Goal: Task Accomplishment & Management: Manage account settings

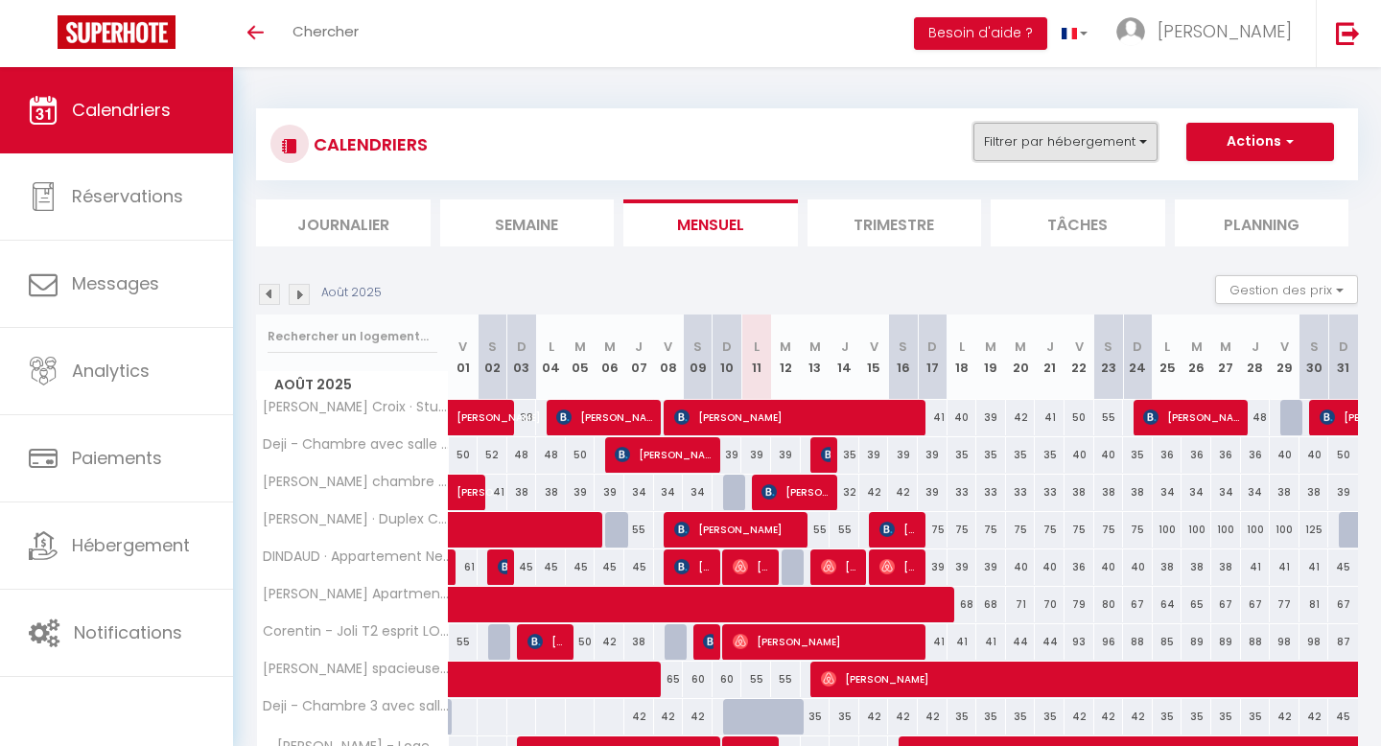
click at [1048, 144] on button "Filtrer par hébergement" at bounding box center [1065, 142] width 184 height 38
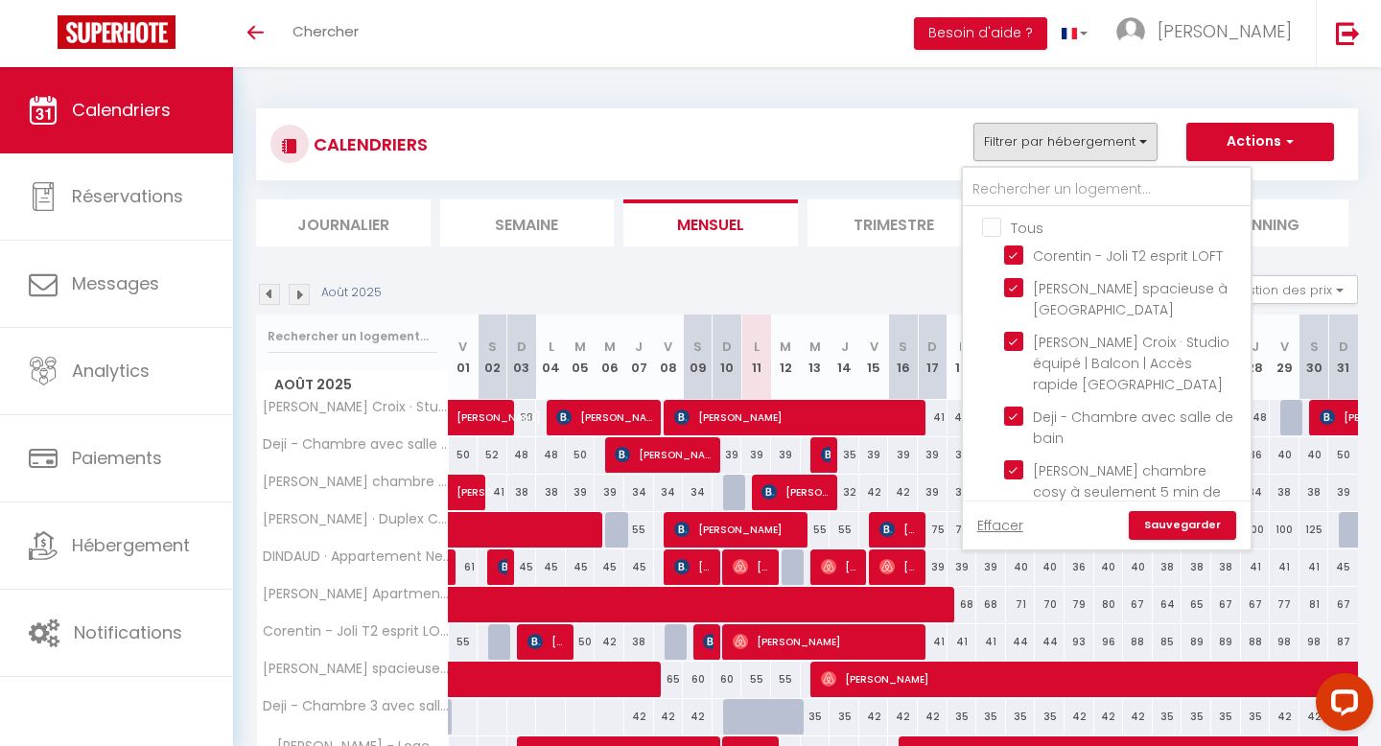
click at [995, 234] on input "Tous" at bounding box center [1126, 226] width 288 height 19
checkbox input "false"
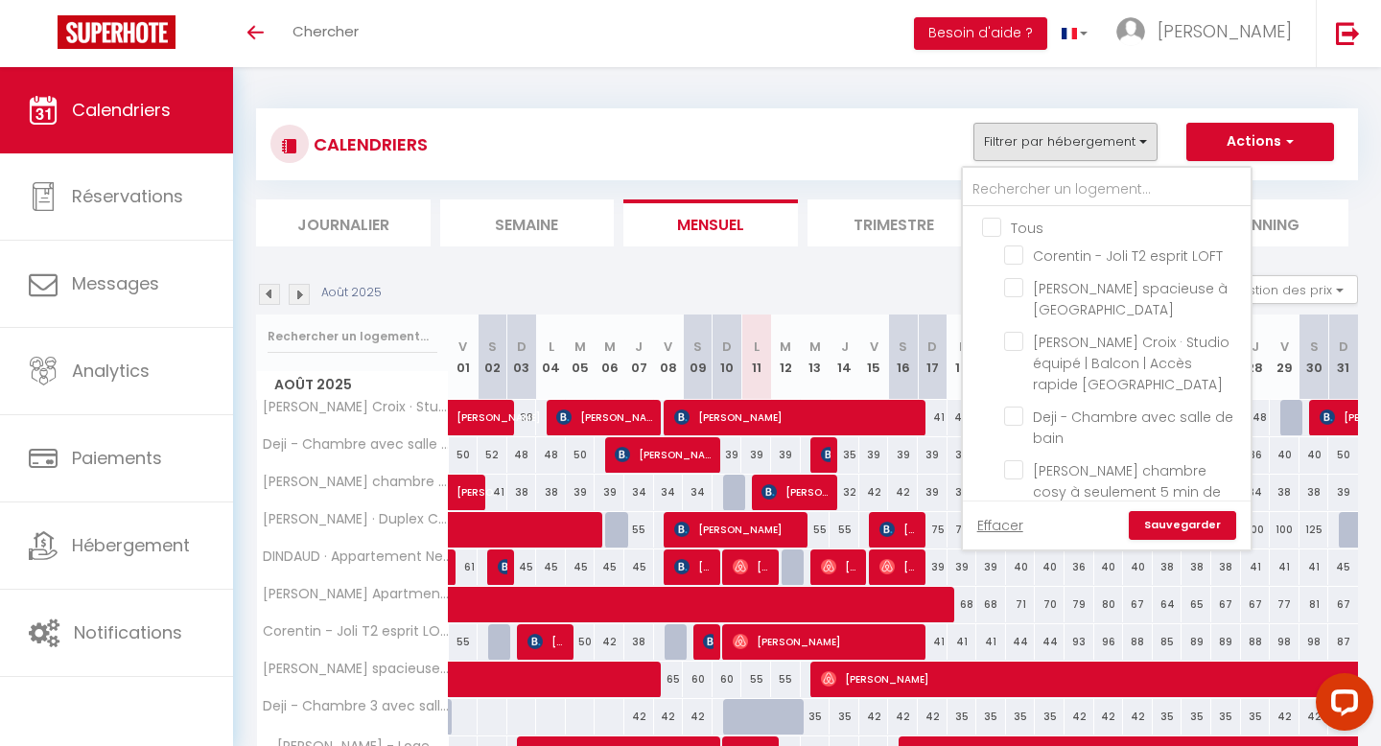
checkbox input "false"
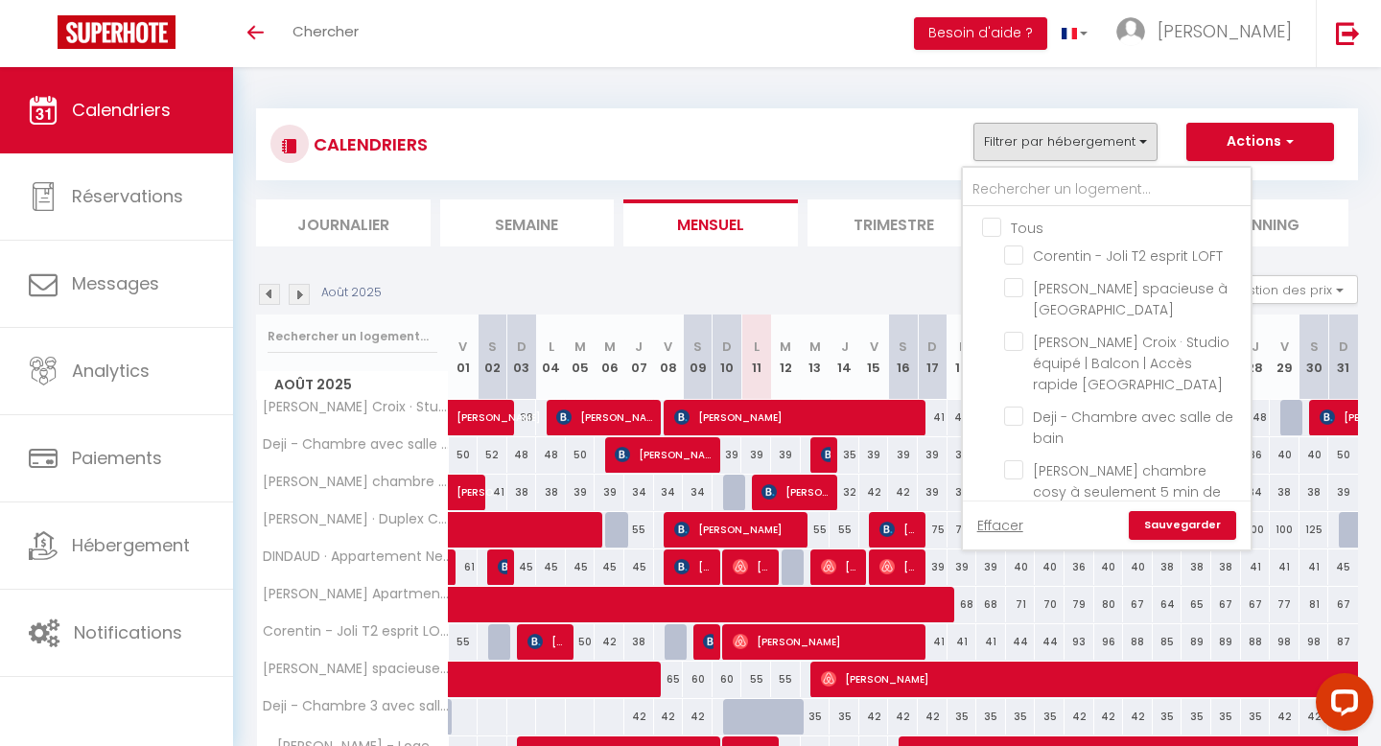
checkbox input "false"
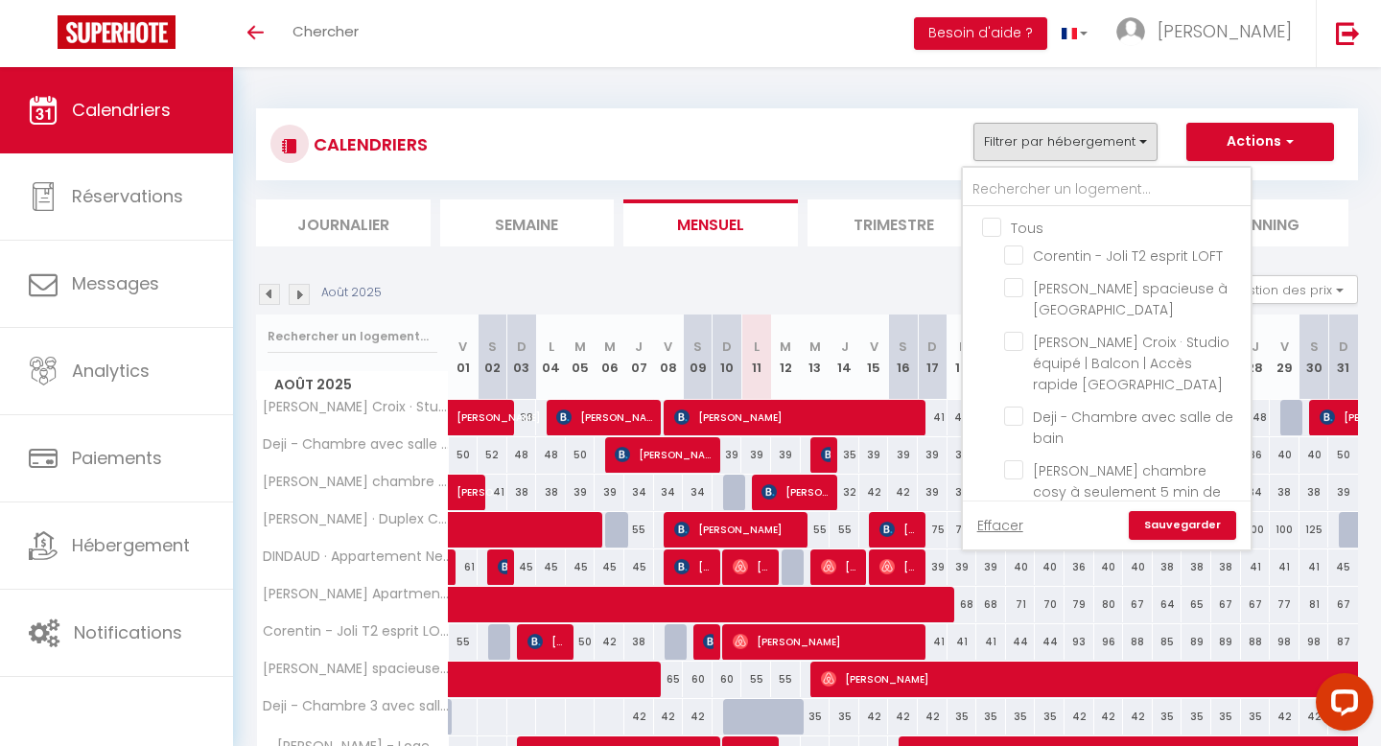
checkbox input "false"
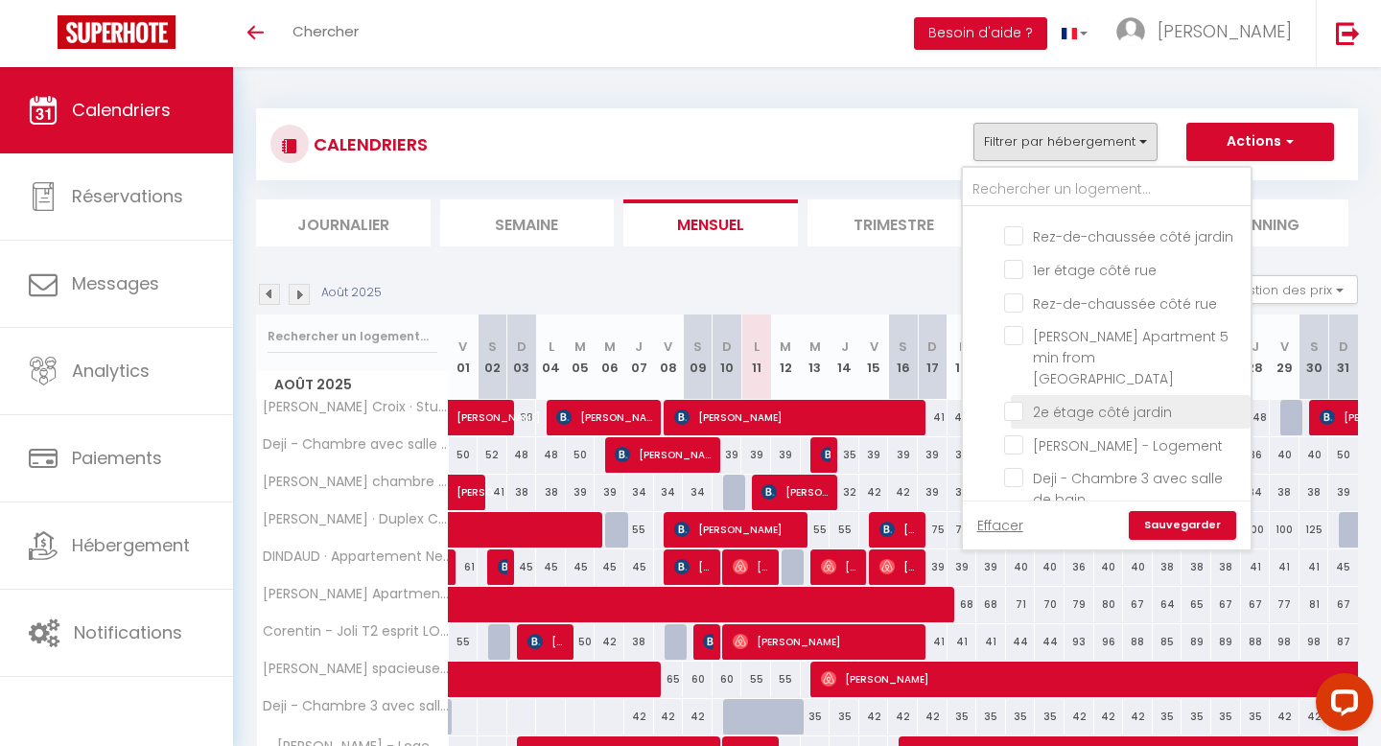
click at [1015, 401] on input "2e étage côté jardin" at bounding box center [1124, 410] width 240 height 19
checkbox input "true"
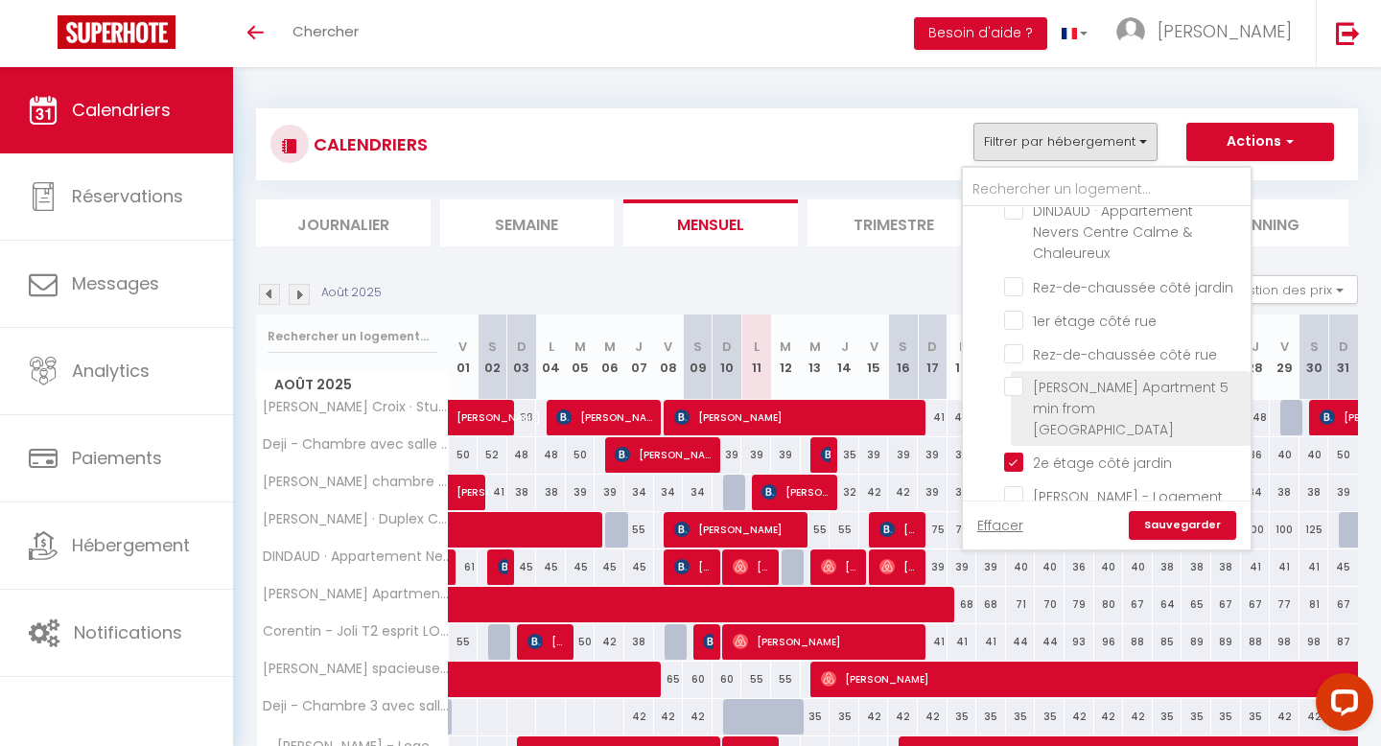
scroll to position [419, 0]
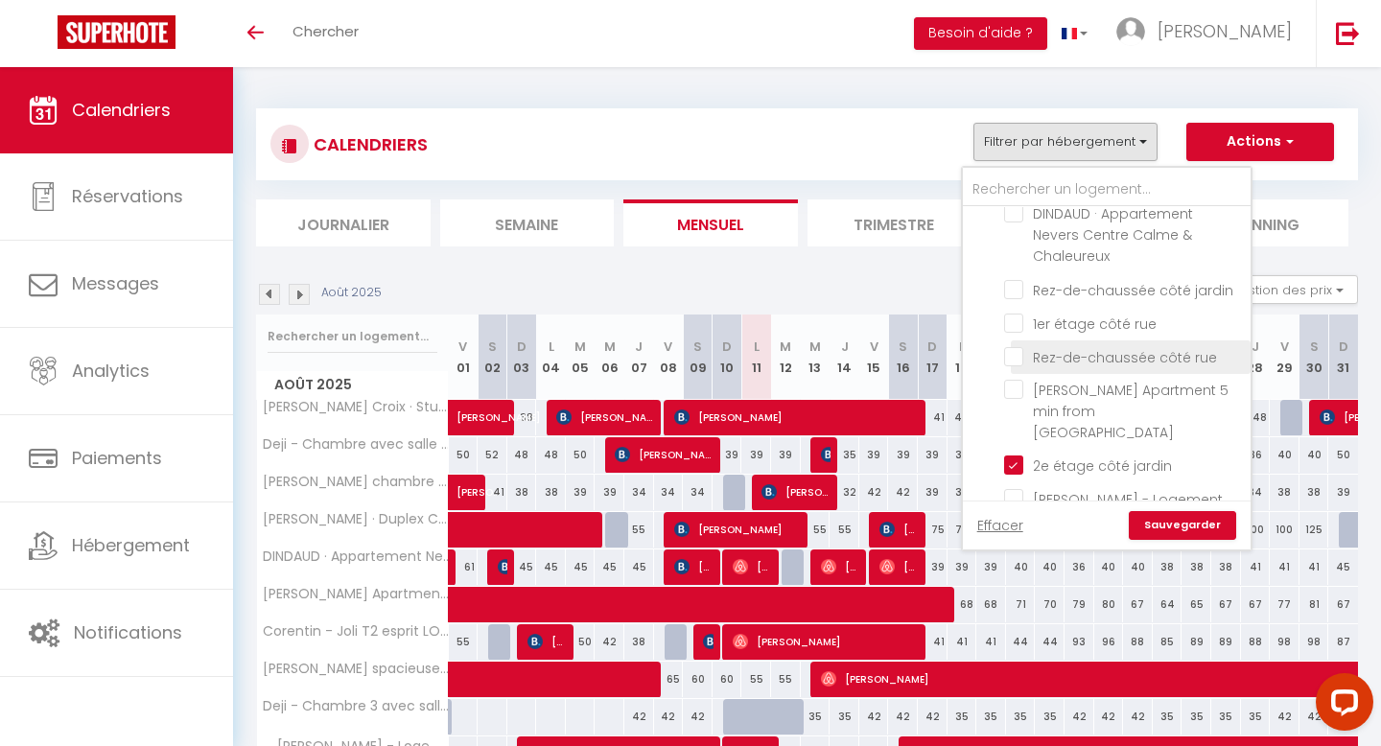
click at [1011, 346] on input "Rez-de-chaussée côté rue" at bounding box center [1124, 355] width 240 height 19
checkbox input "true"
click at [1011, 314] on input "1er étage côté rue" at bounding box center [1124, 322] width 240 height 19
checkbox input "true"
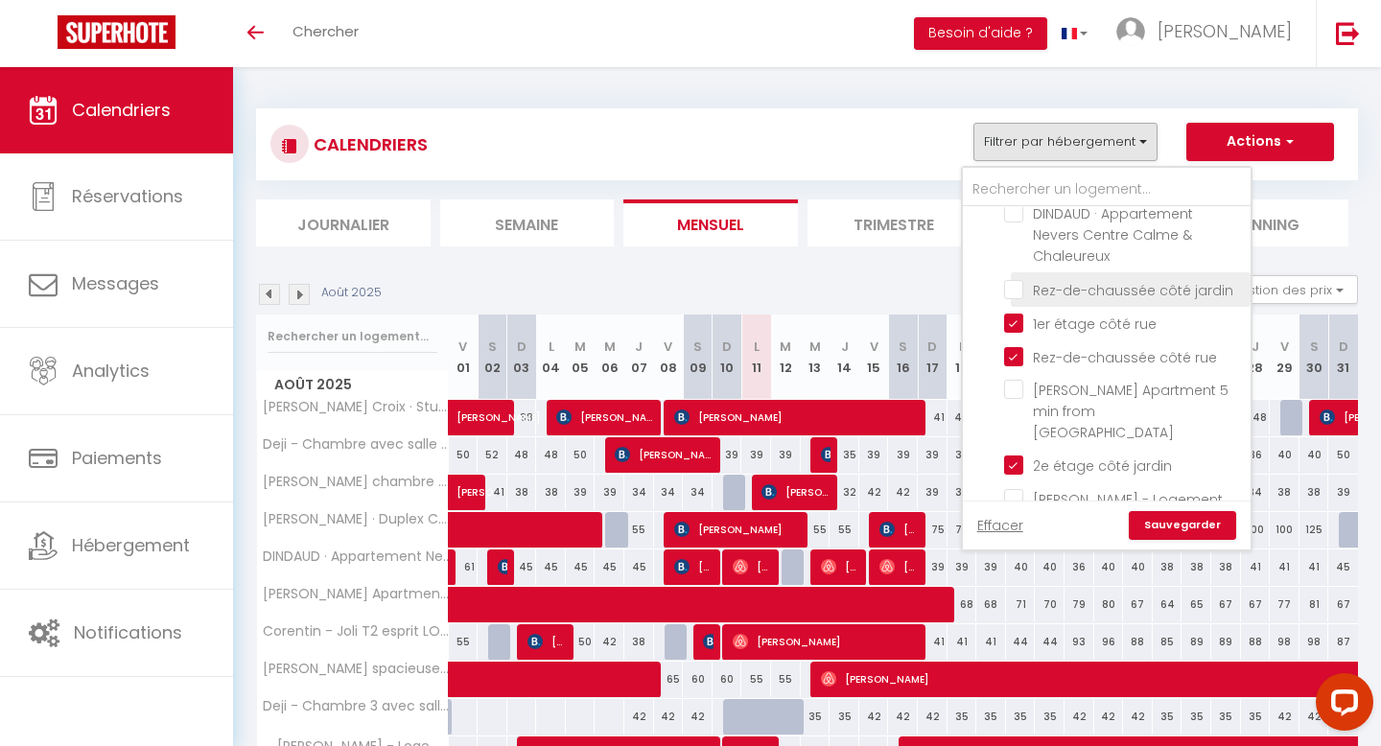
click at [1013, 289] on input "Rez-de-chaussée côté jardin" at bounding box center [1124, 287] width 240 height 19
checkbox input "true"
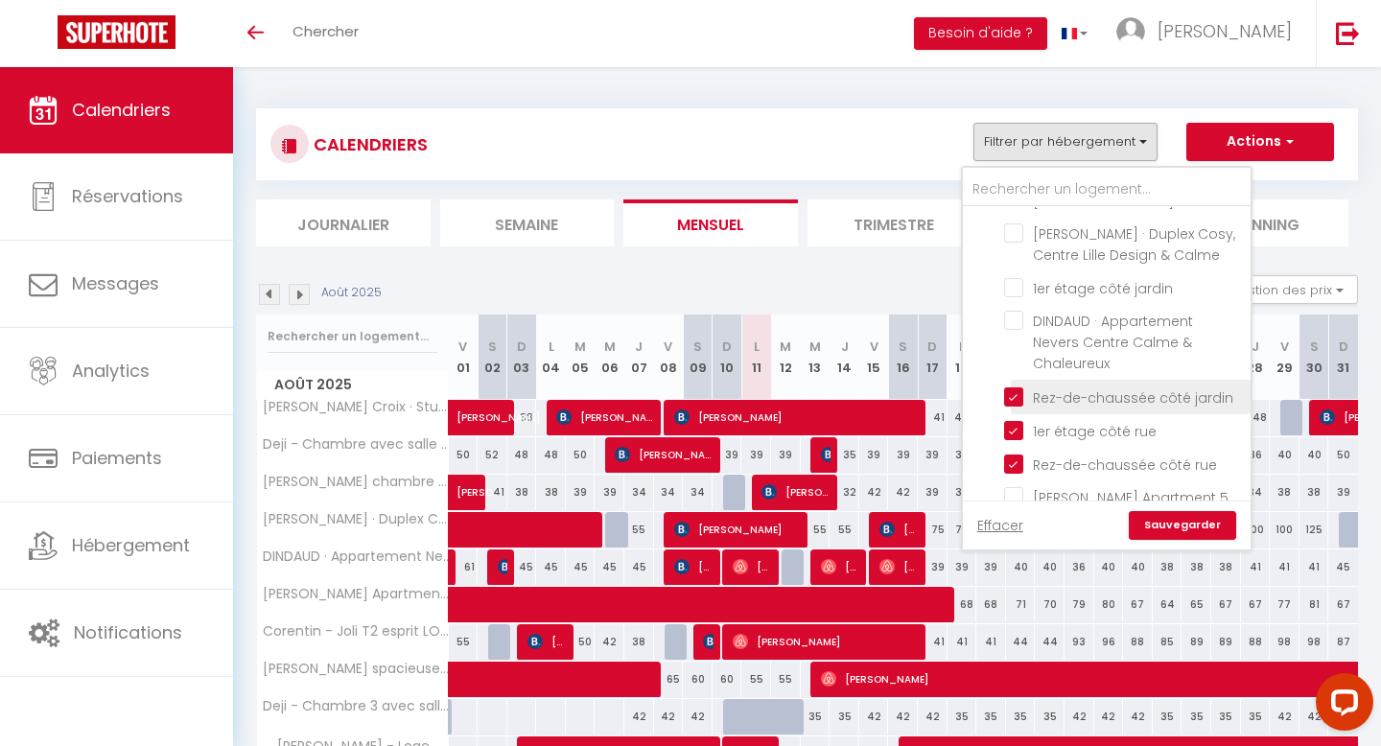
scroll to position [305, 0]
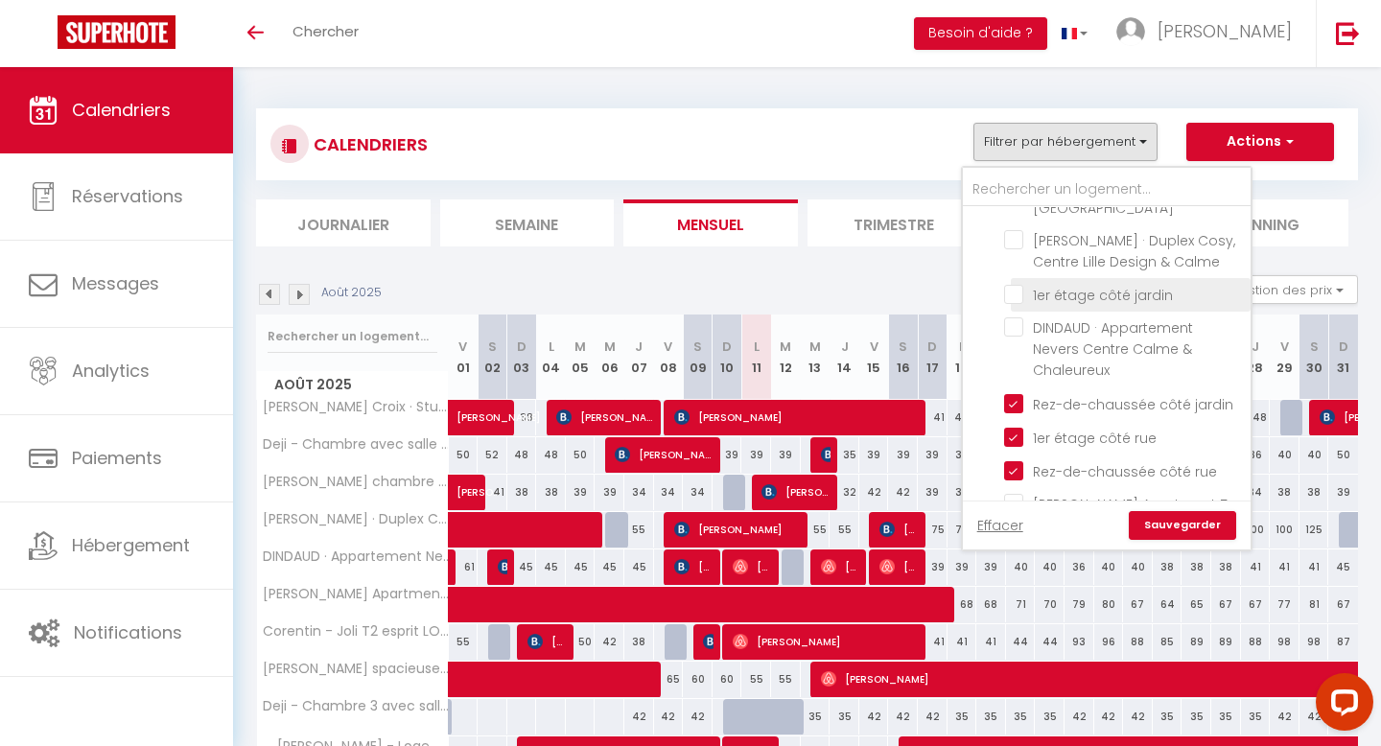
click at [1014, 284] on input "1er étage côté jardin" at bounding box center [1124, 293] width 240 height 19
checkbox input "true"
click at [1173, 518] on link "Sauvegarder" at bounding box center [1182, 525] width 107 height 29
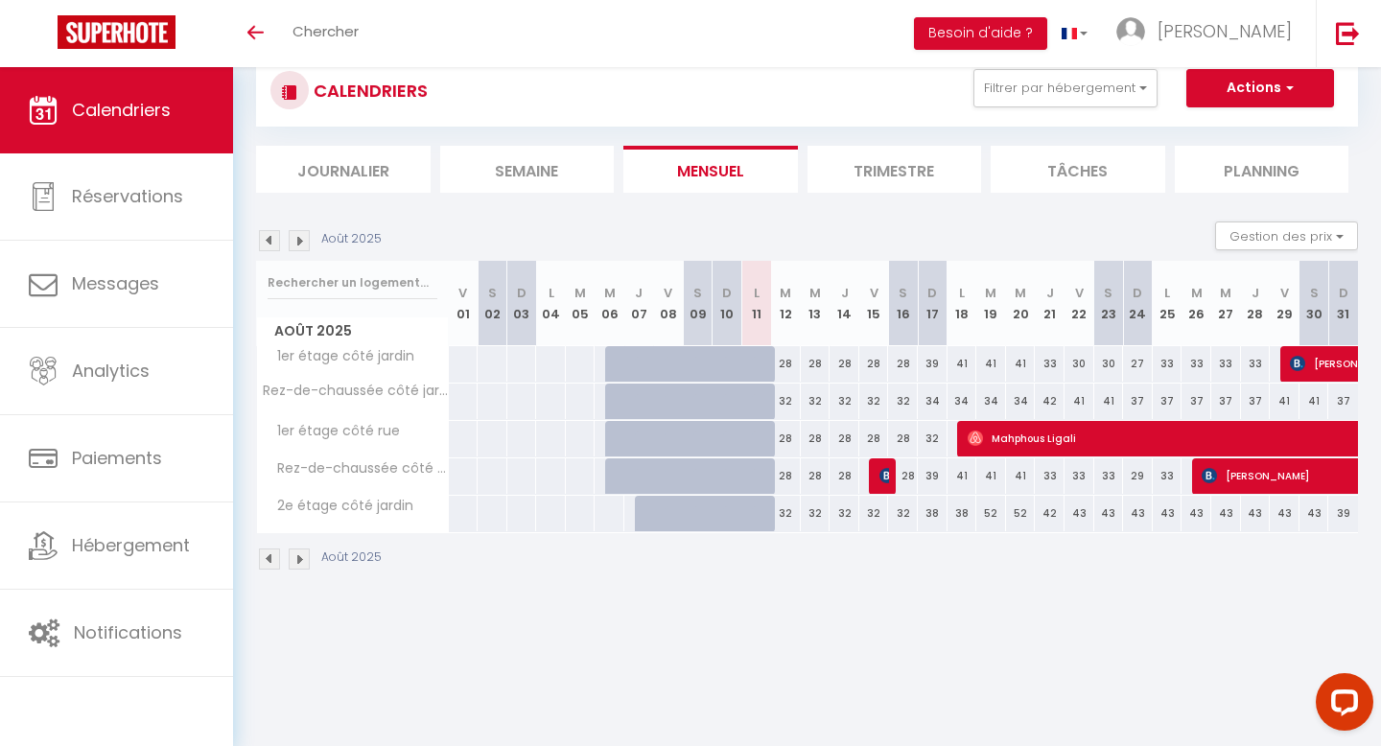
scroll to position [55, 0]
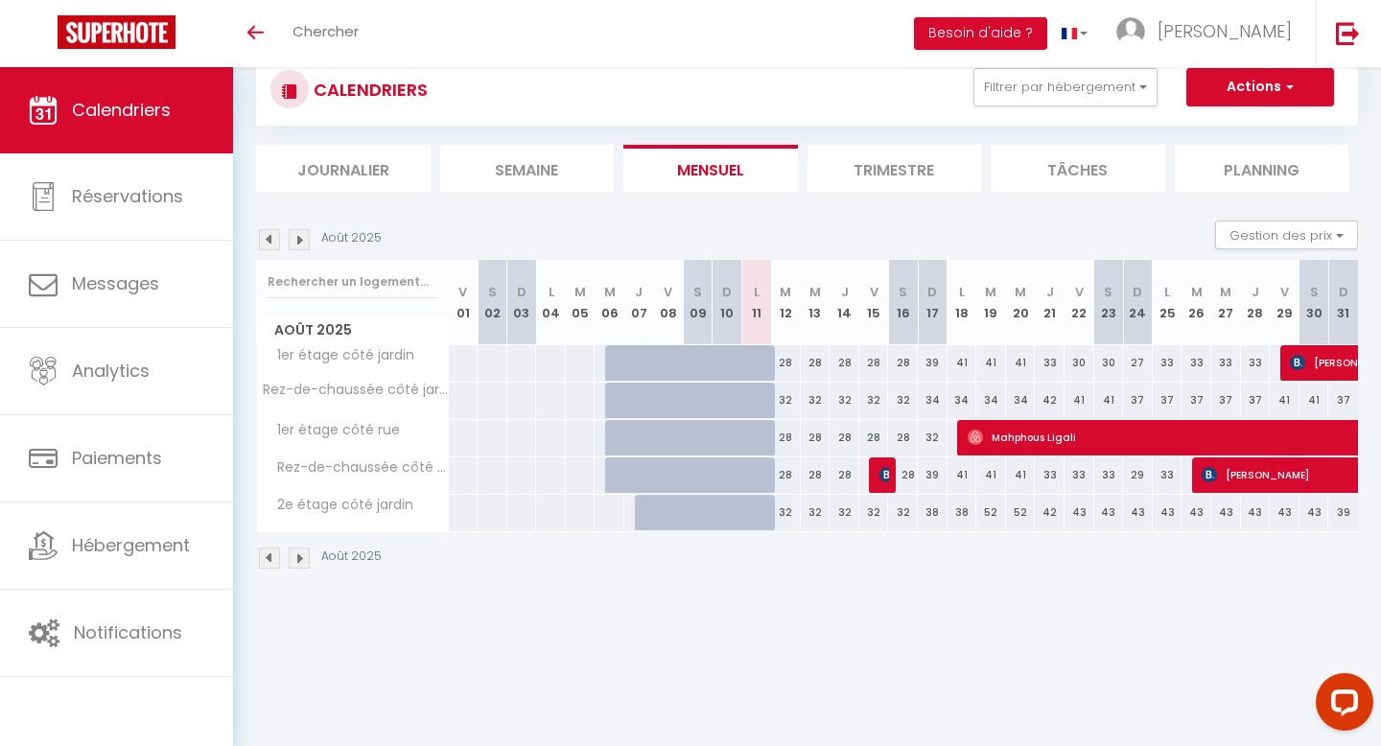
click at [296, 553] on img at bounding box center [299, 558] width 21 height 21
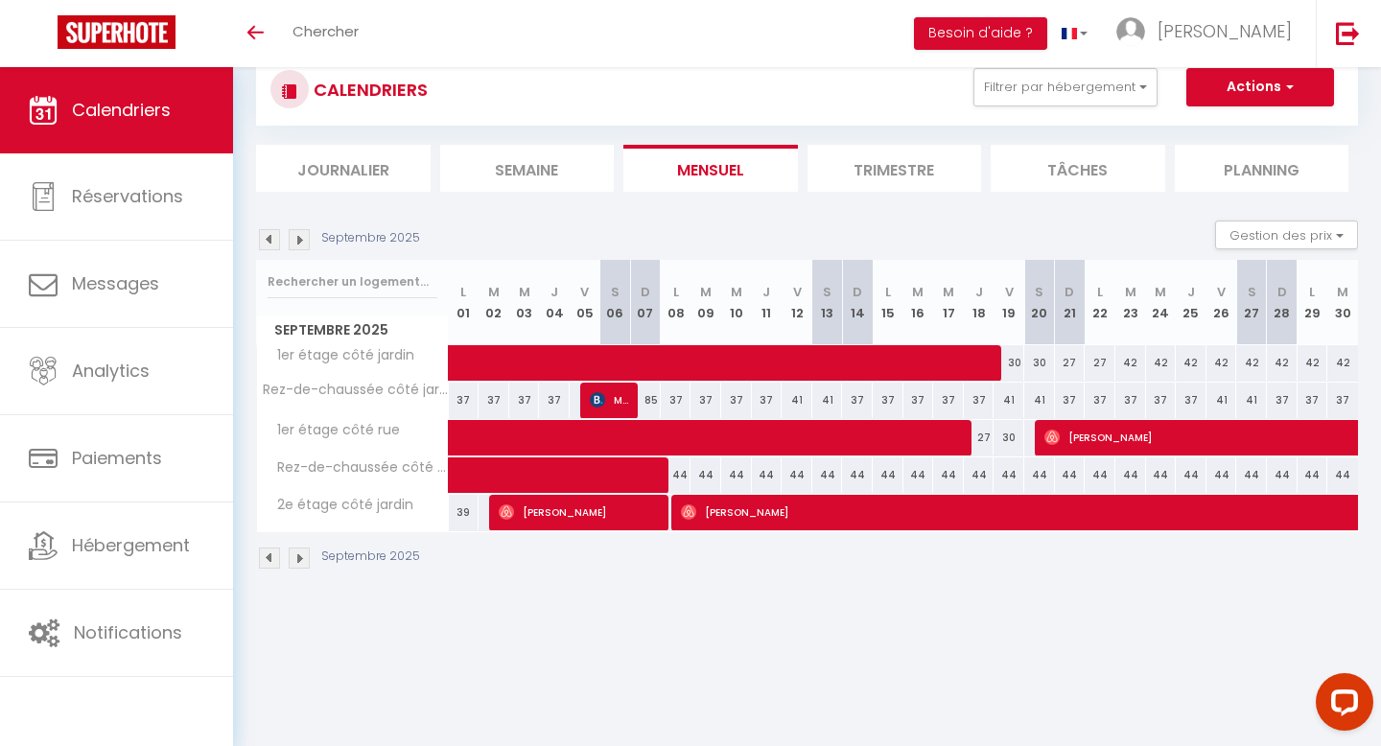
click at [296, 553] on img at bounding box center [299, 558] width 21 height 21
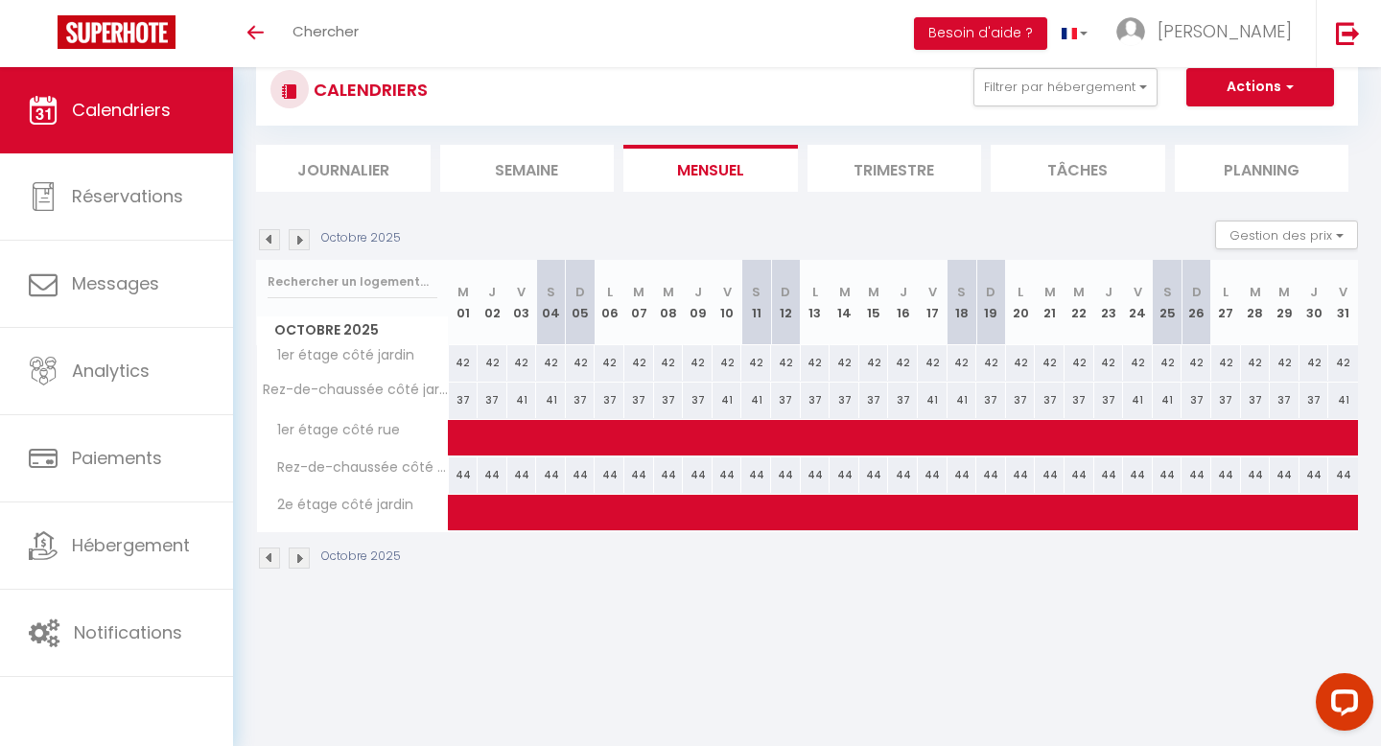
click at [296, 553] on img at bounding box center [299, 558] width 21 height 21
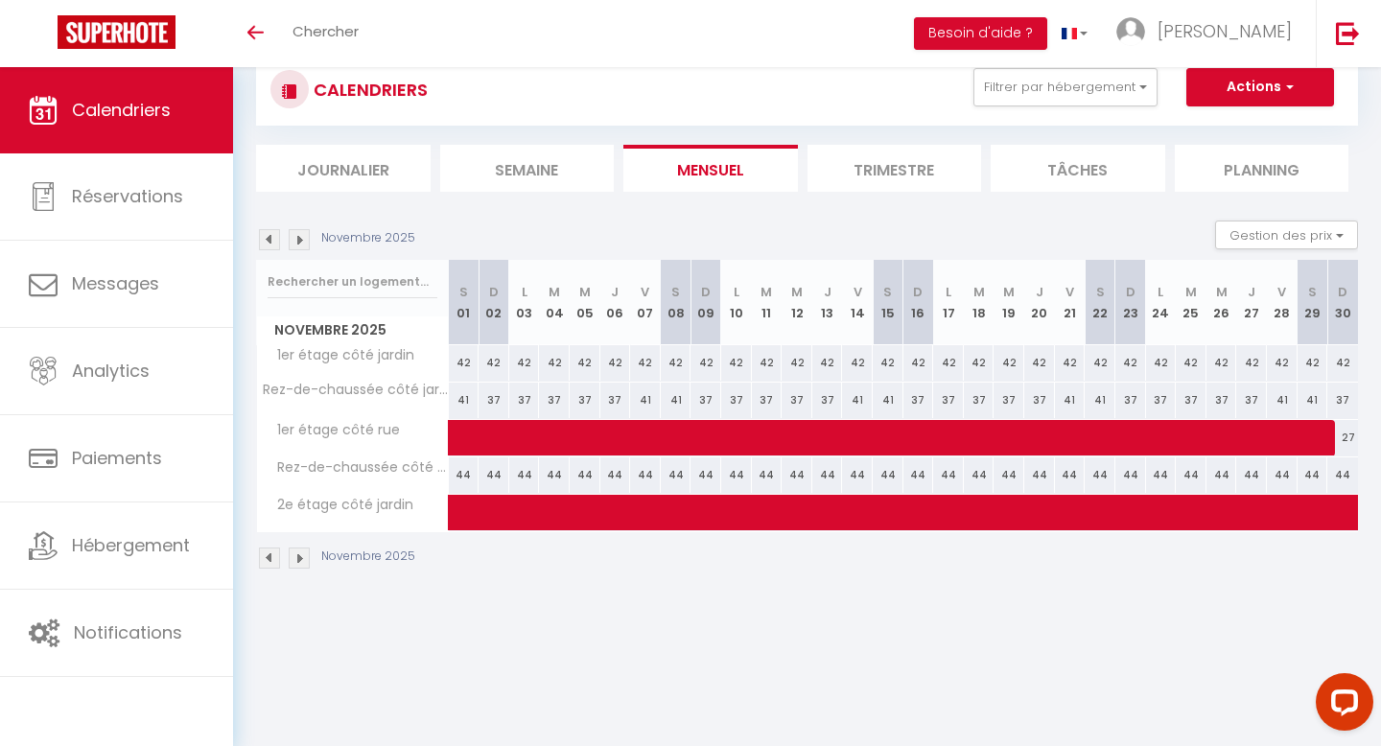
click at [294, 563] on img at bounding box center [299, 558] width 21 height 21
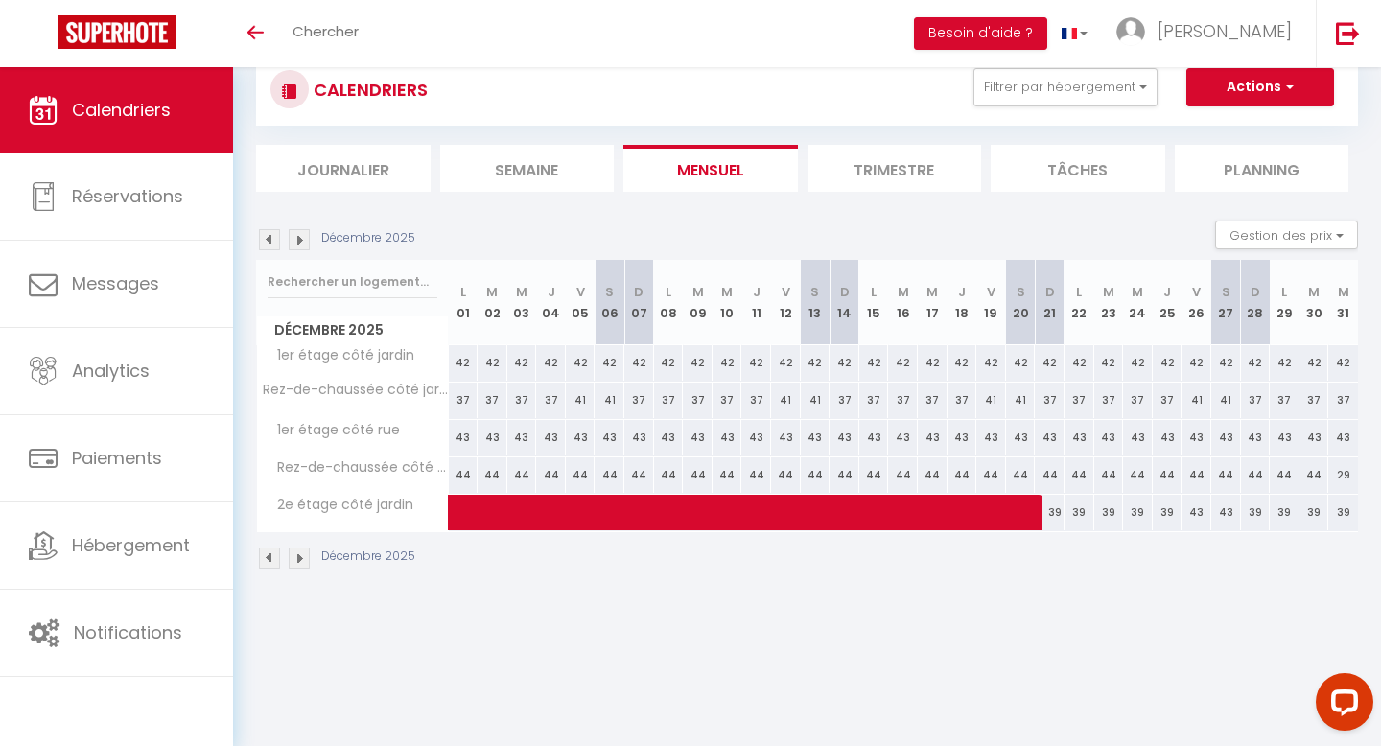
click at [267, 562] on img at bounding box center [269, 558] width 21 height 21
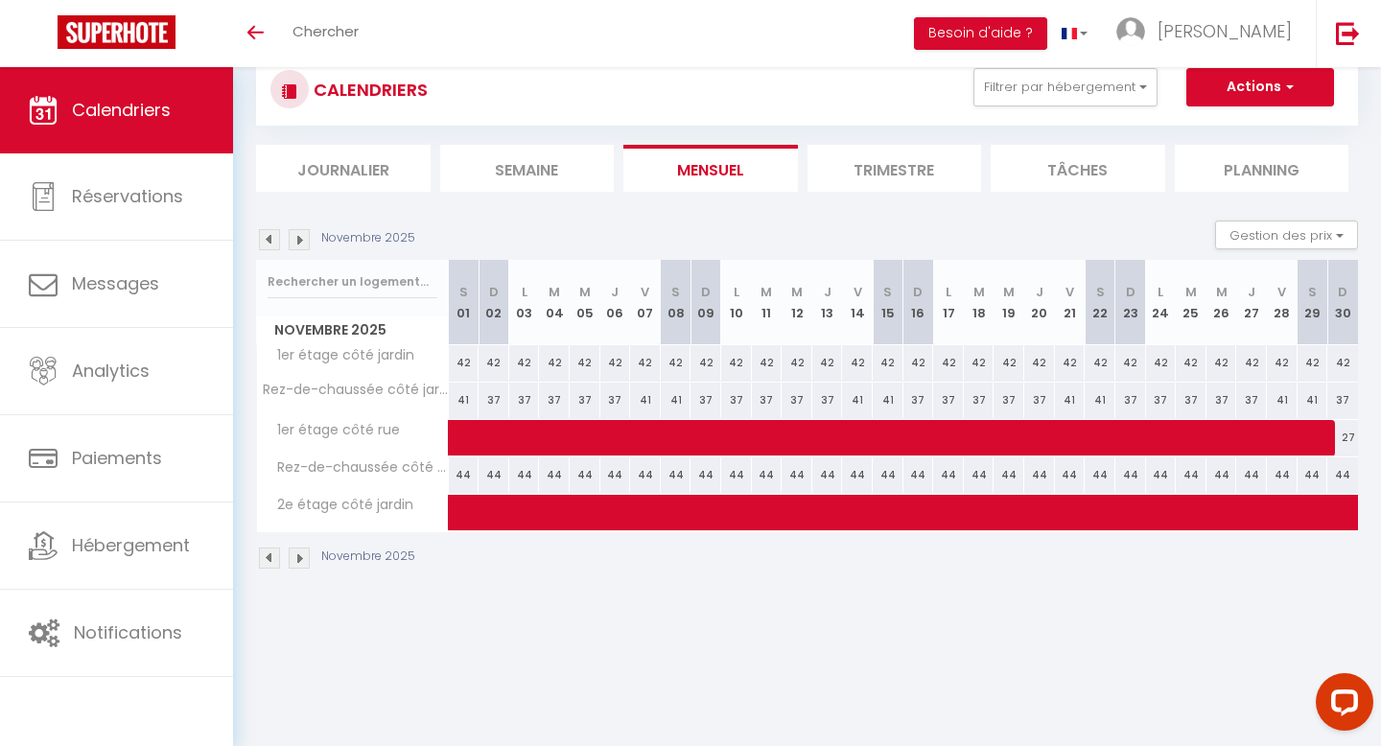
click at [267, 562] on img at bounding box center [269, 558] width 21 height 21
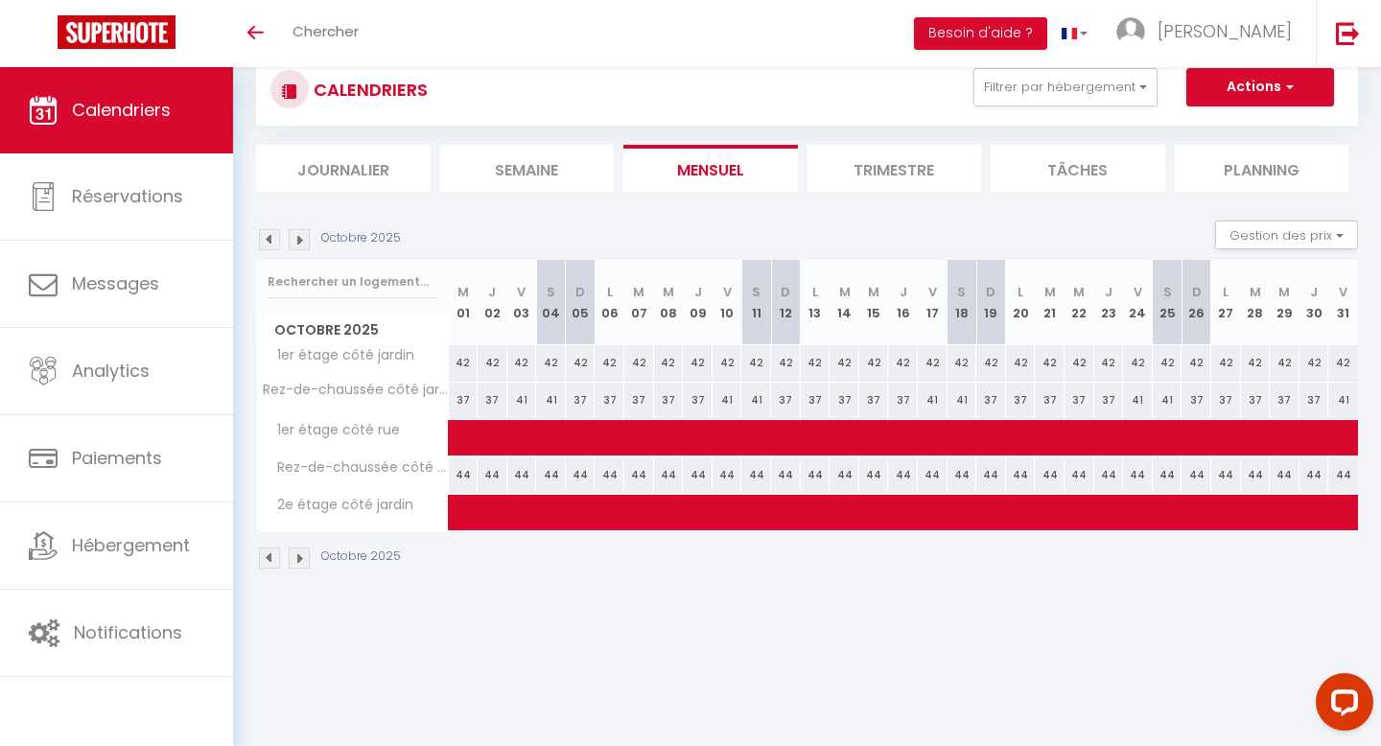
click at [267, 562] on img at bounding box center [269, 558] width 21 height 21
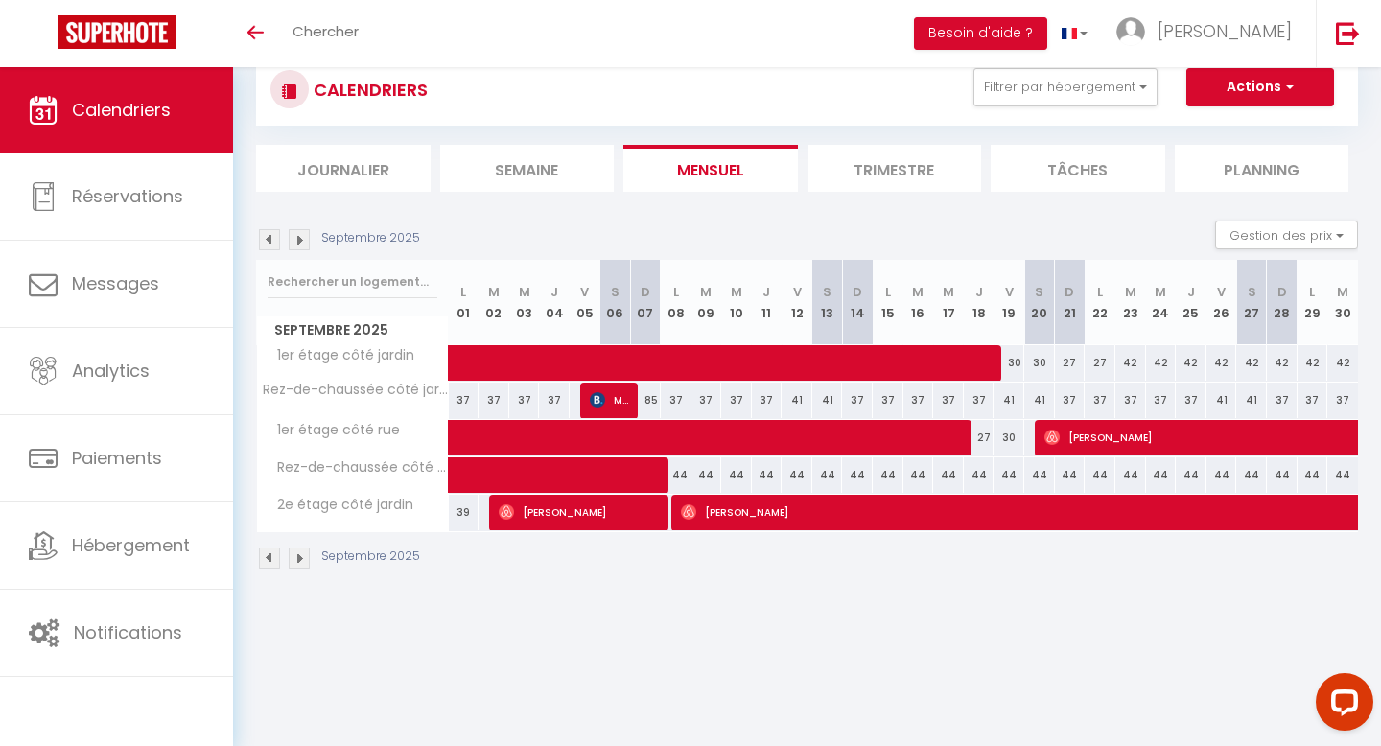
click at [267, 562] on img at bounding box center [269, 558] width 21 height 21
